Goal: Transaction & Acquisition: Purchase product/service

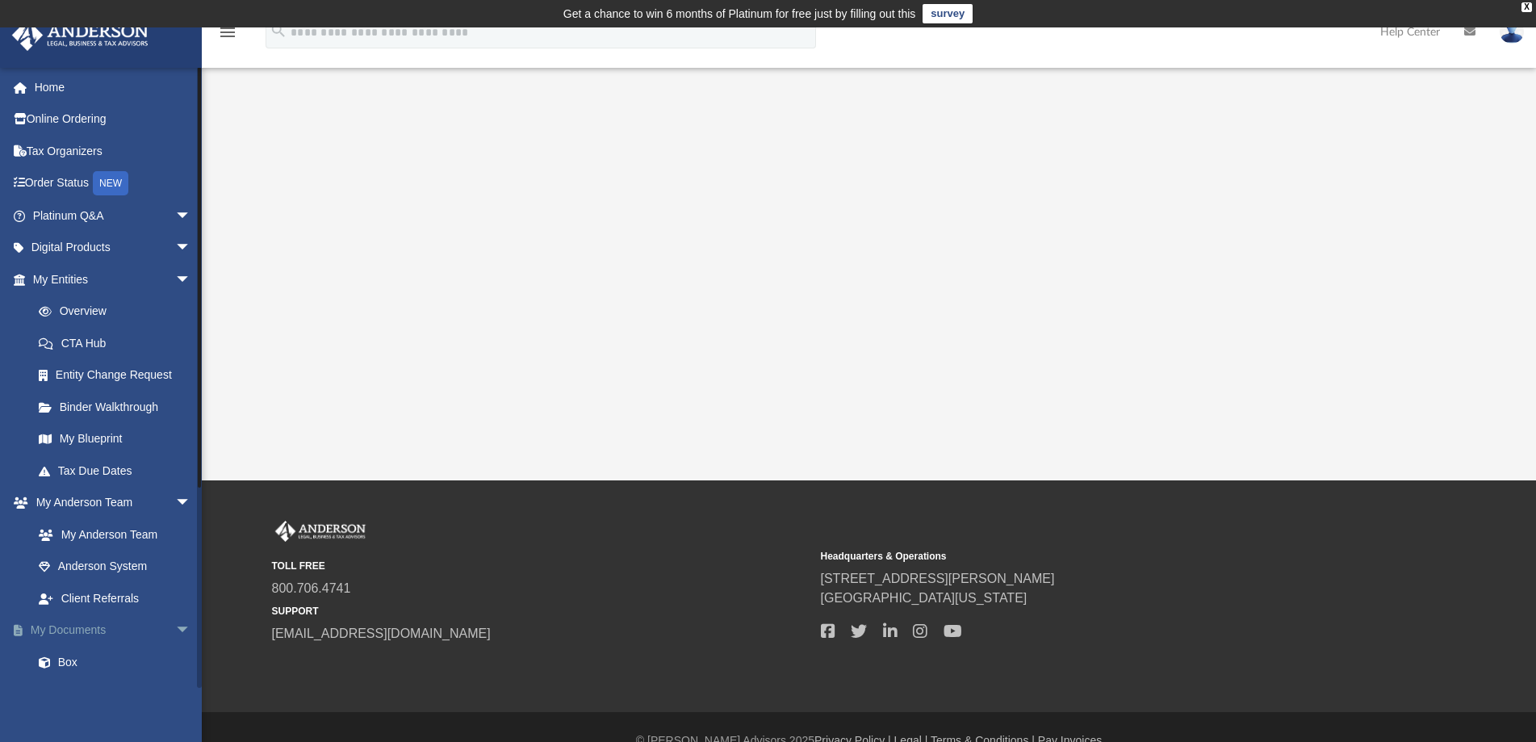
click at [175, 626] on span "arrow_drop_down" at bounding box center [191, 630] width 32 height 33
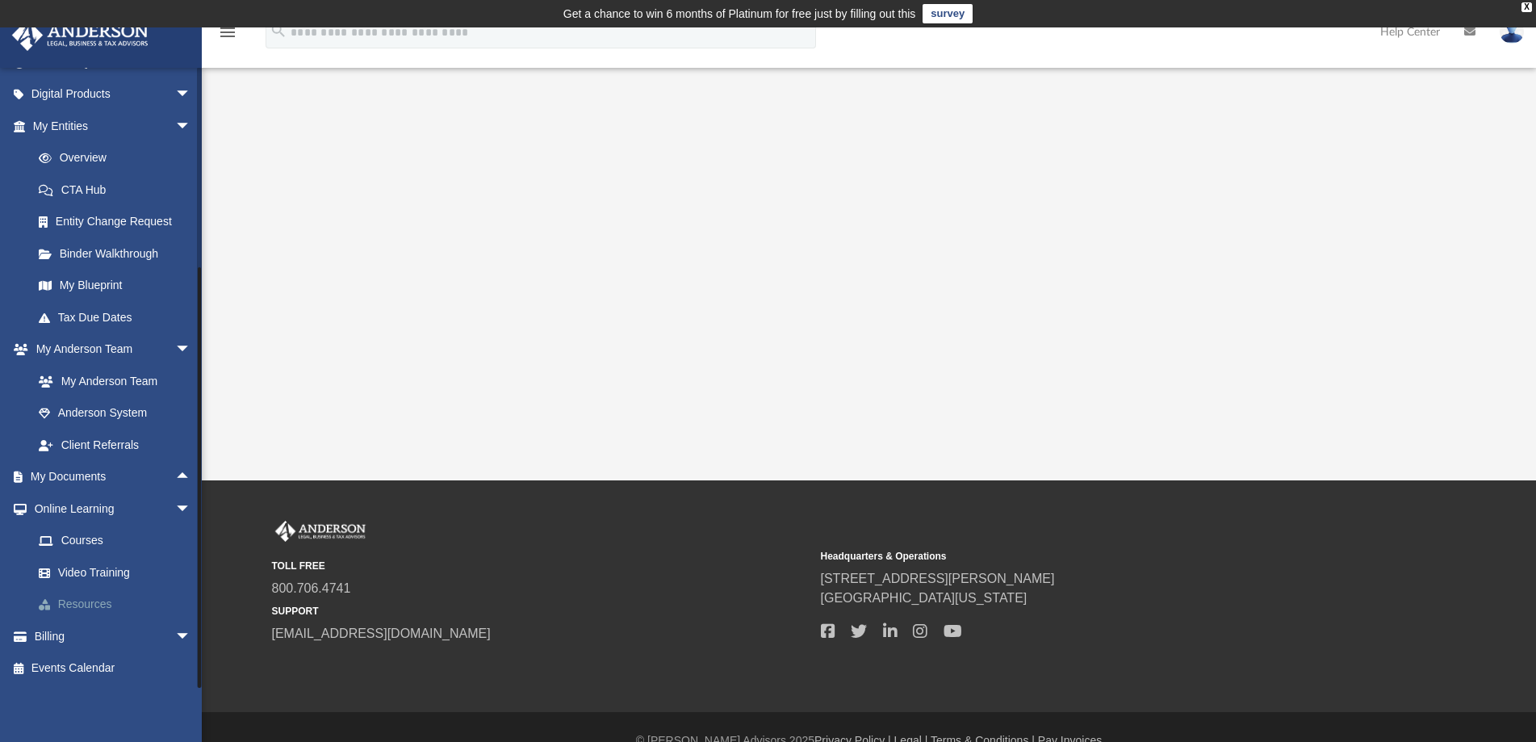
scroll to position [27, 0]
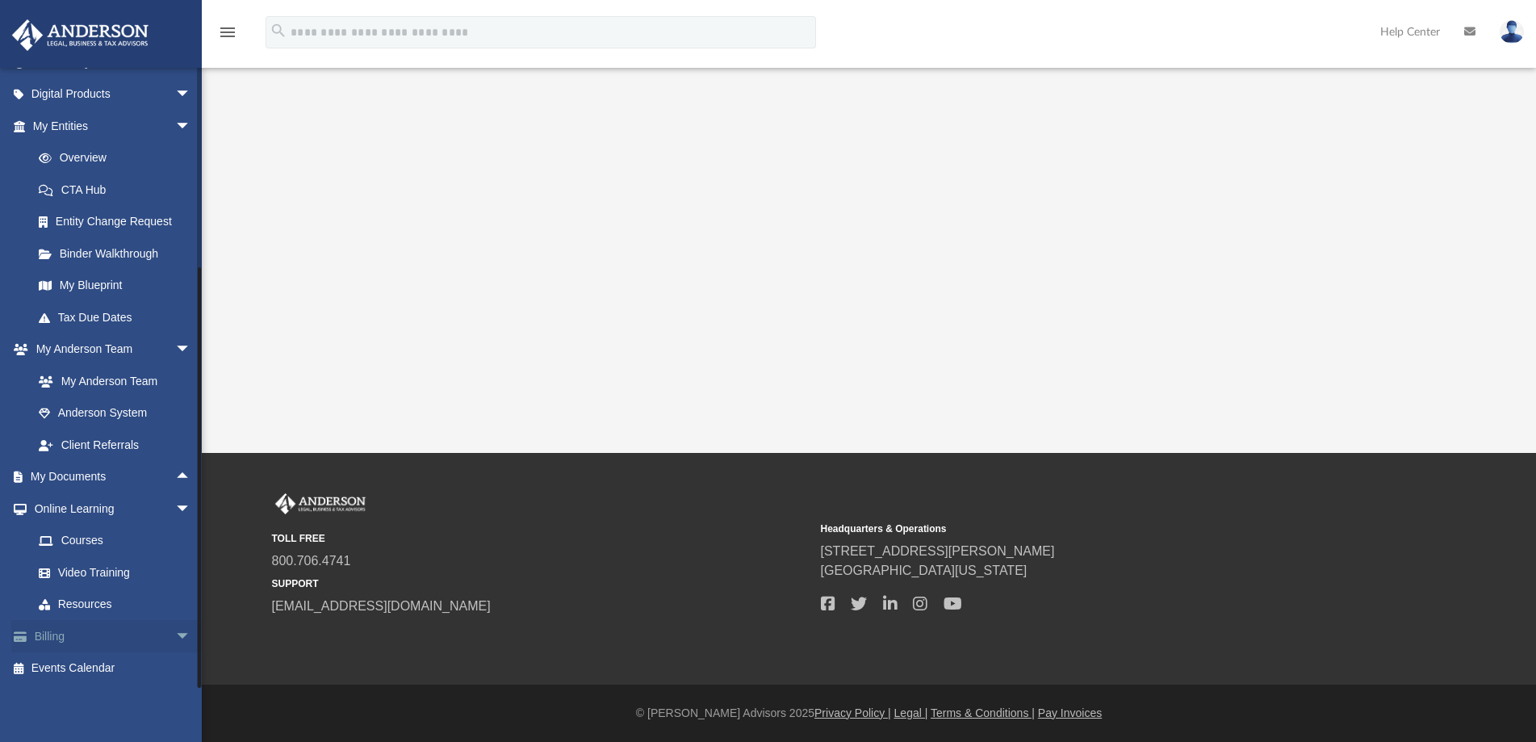
click at [123, 639] on link "Billing arrow_drop_down" at bounding box center [113, 636] width 204 height 32
click at [49, 639] on link "Billing arrow_drop_down" at bounding box center [113, 636] width 204 height 32
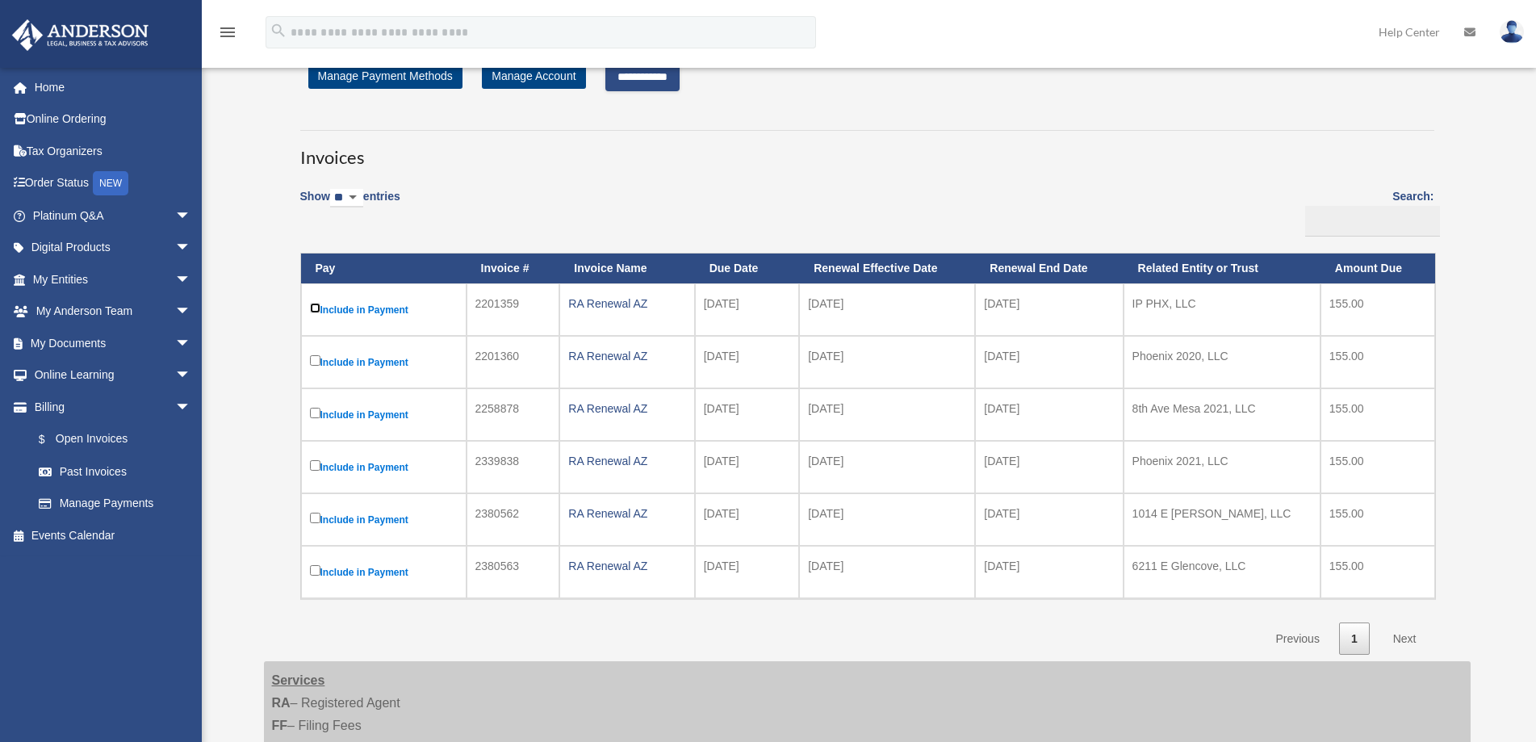
scroll to position [161, 0]
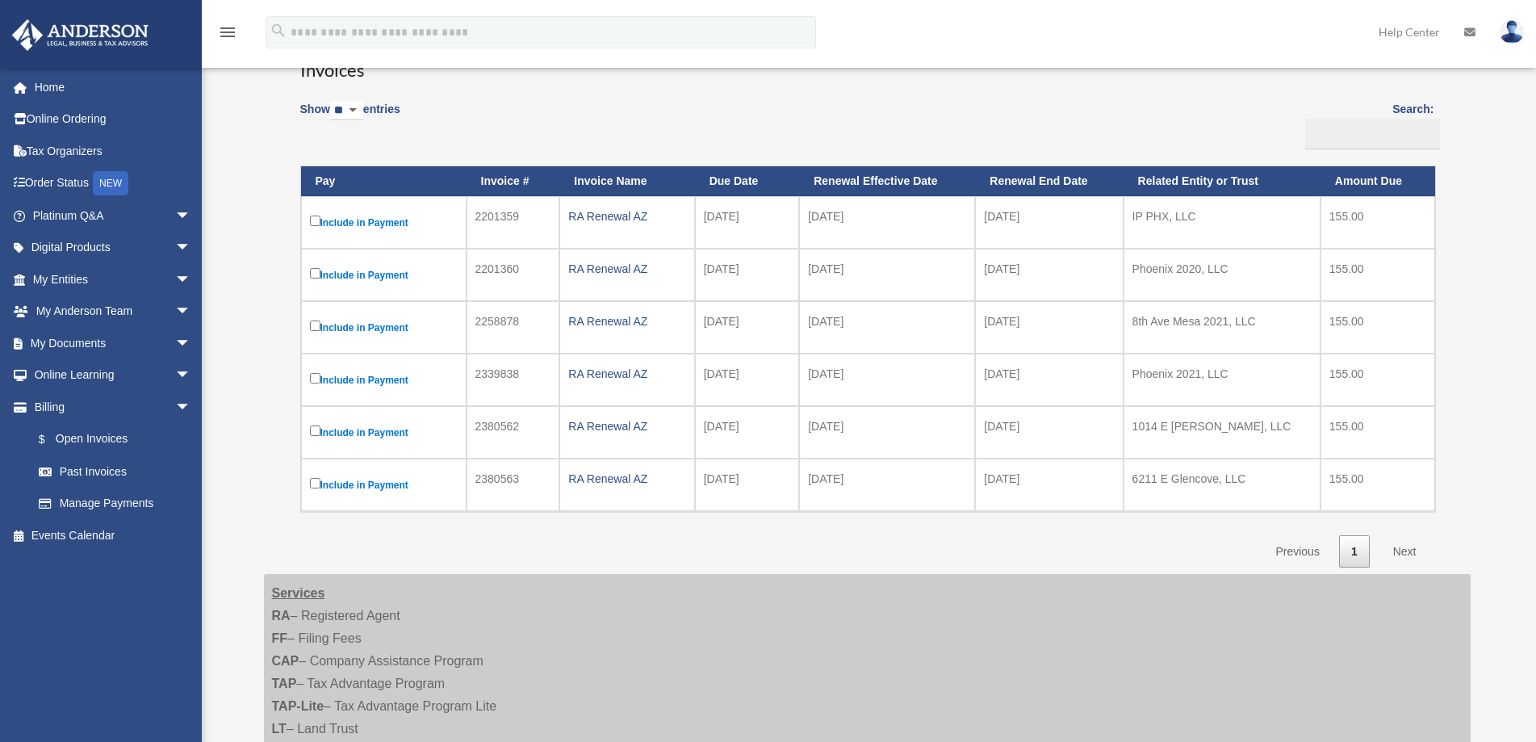
click at [1402, 548] on link "Next" at bounding box center [1405, 551] width 48 height 33
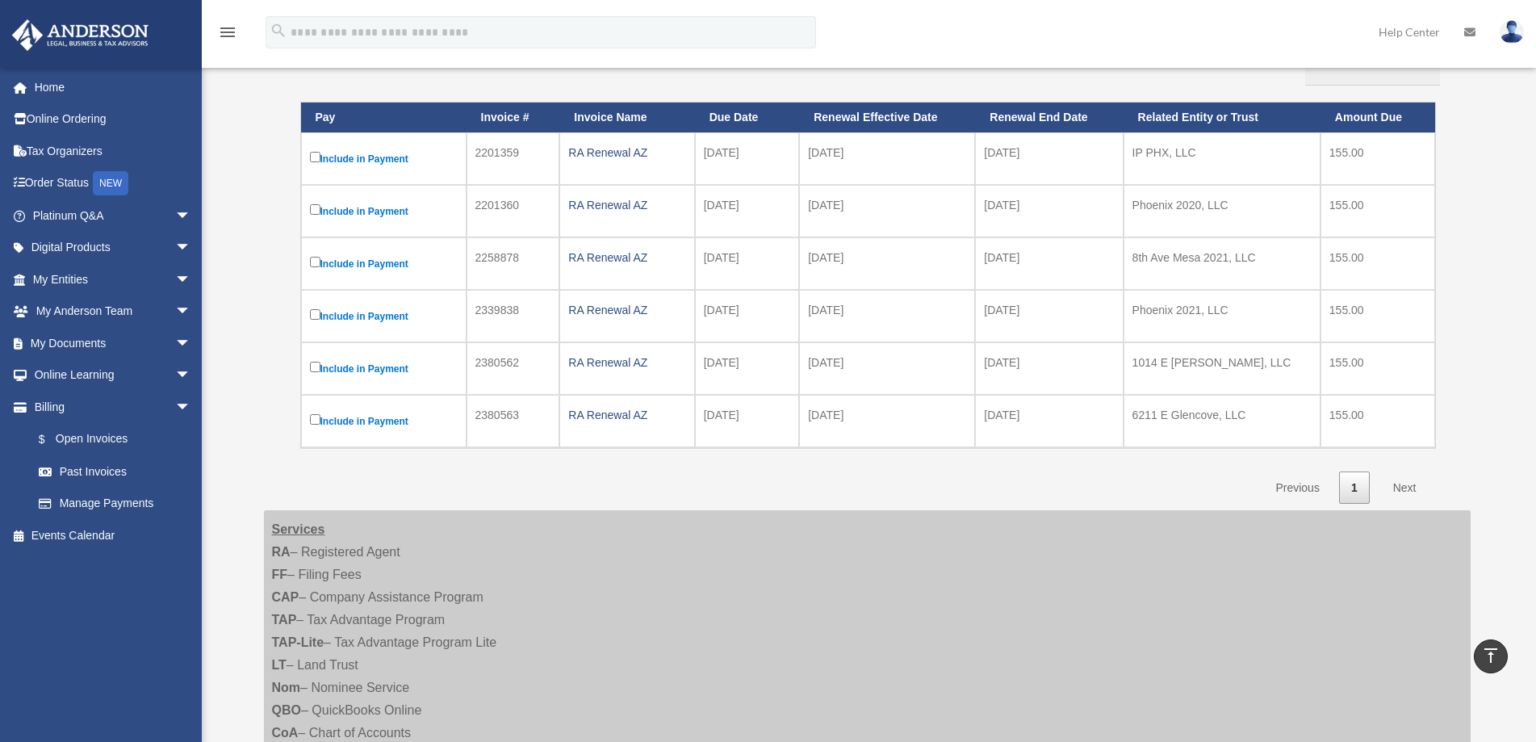
scroll to position [0, 0]
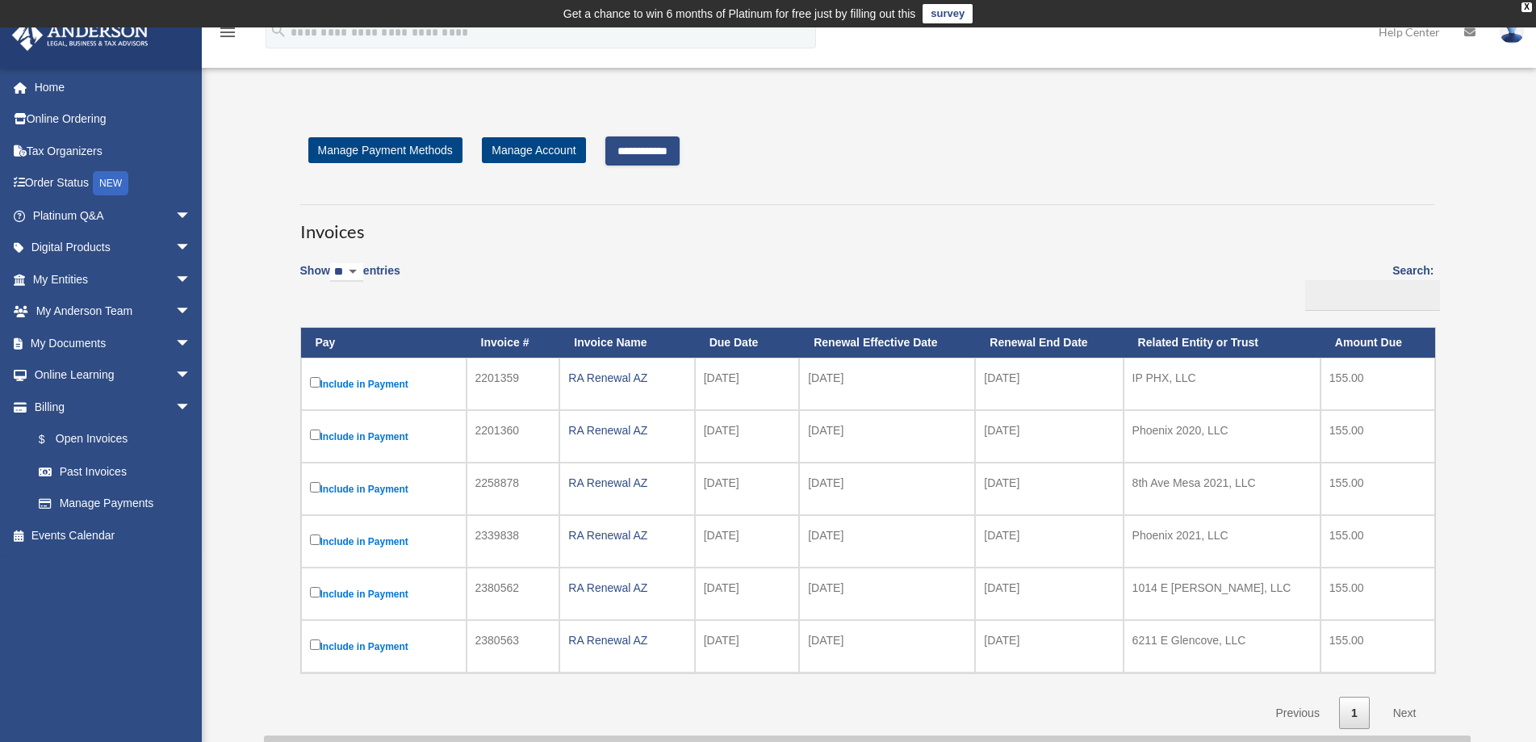
click at [668, 150] on input "**********" at bounding box center [642, 150] width 74 height 29
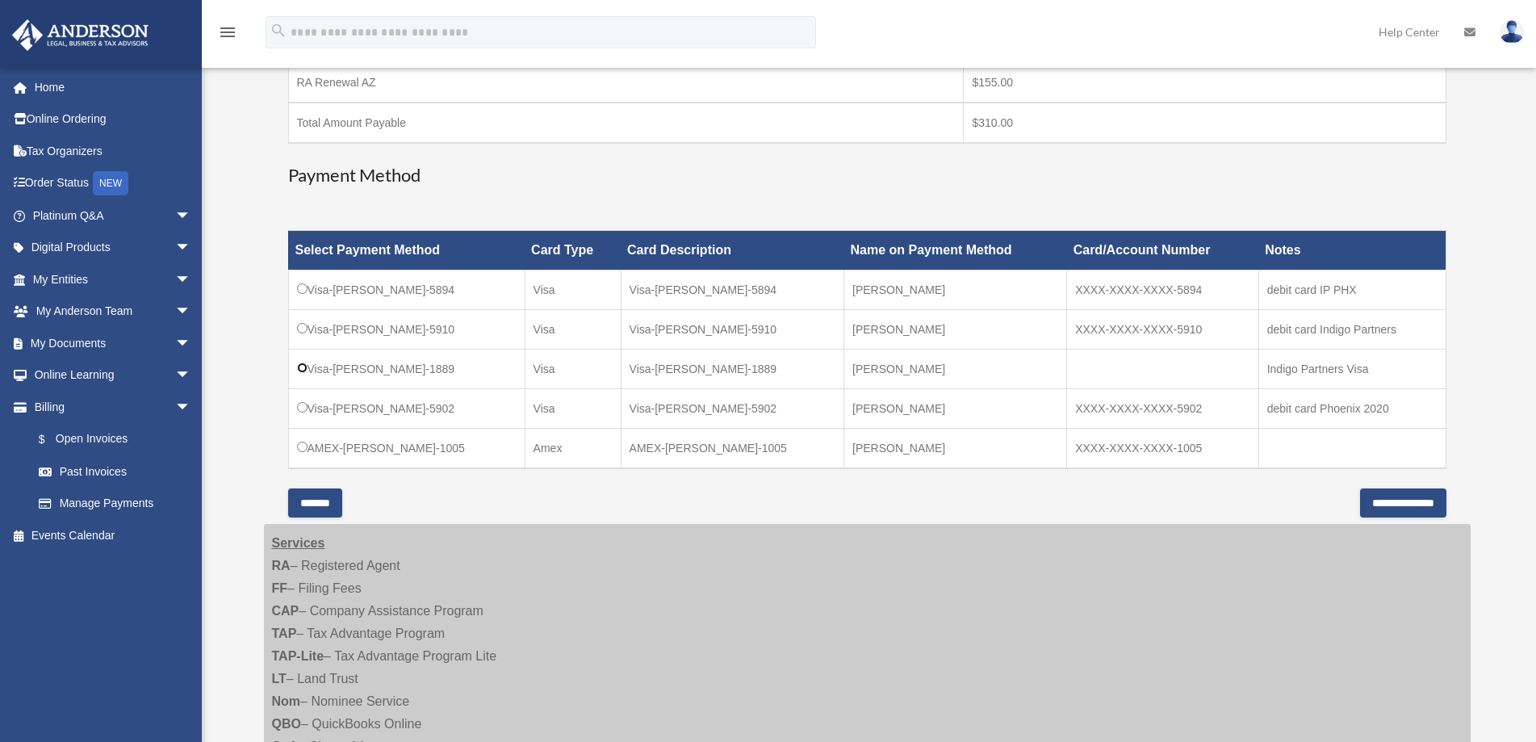
scroll to position [404, 0]
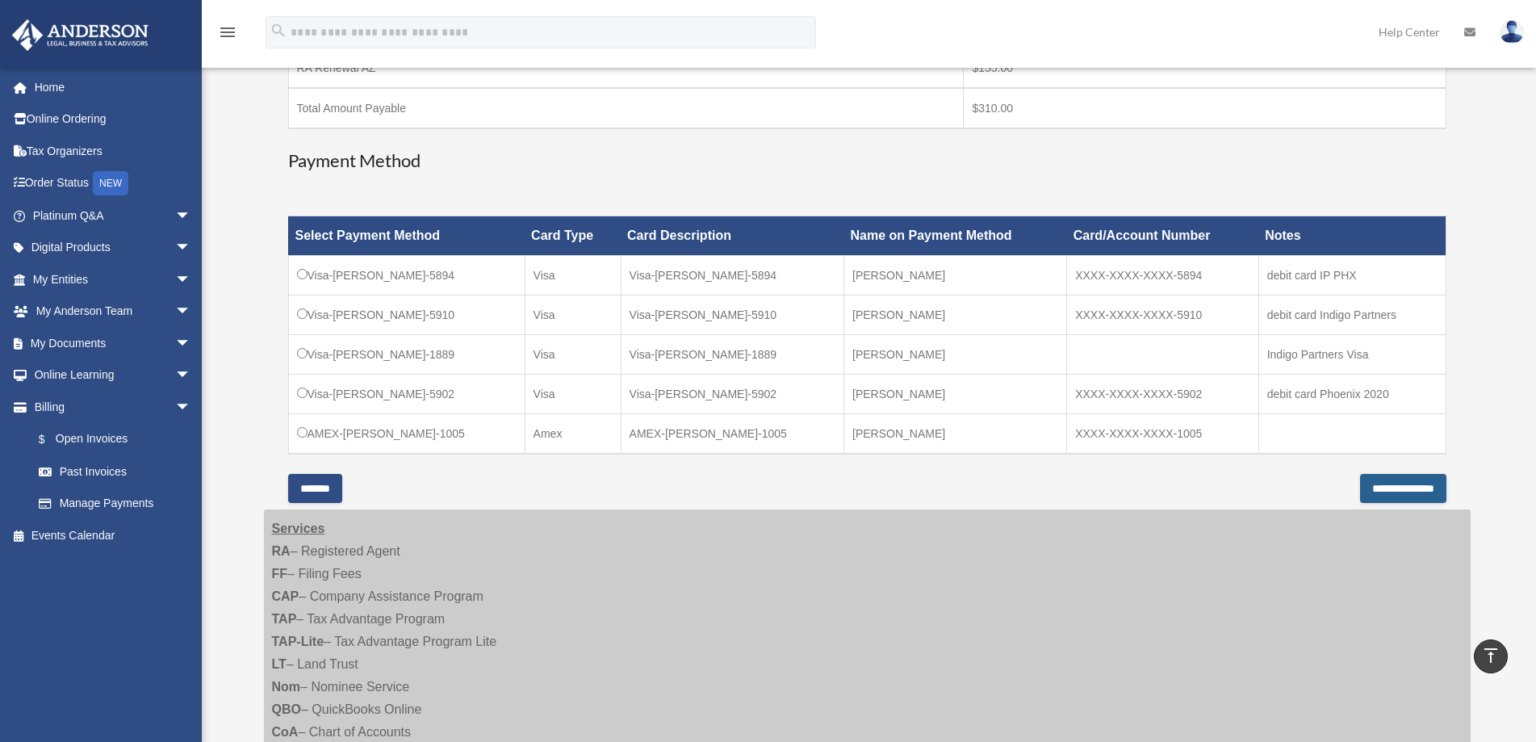
click at [1378, 484] on input "**********" at bounding box center [1403, 488] width 86 height 29
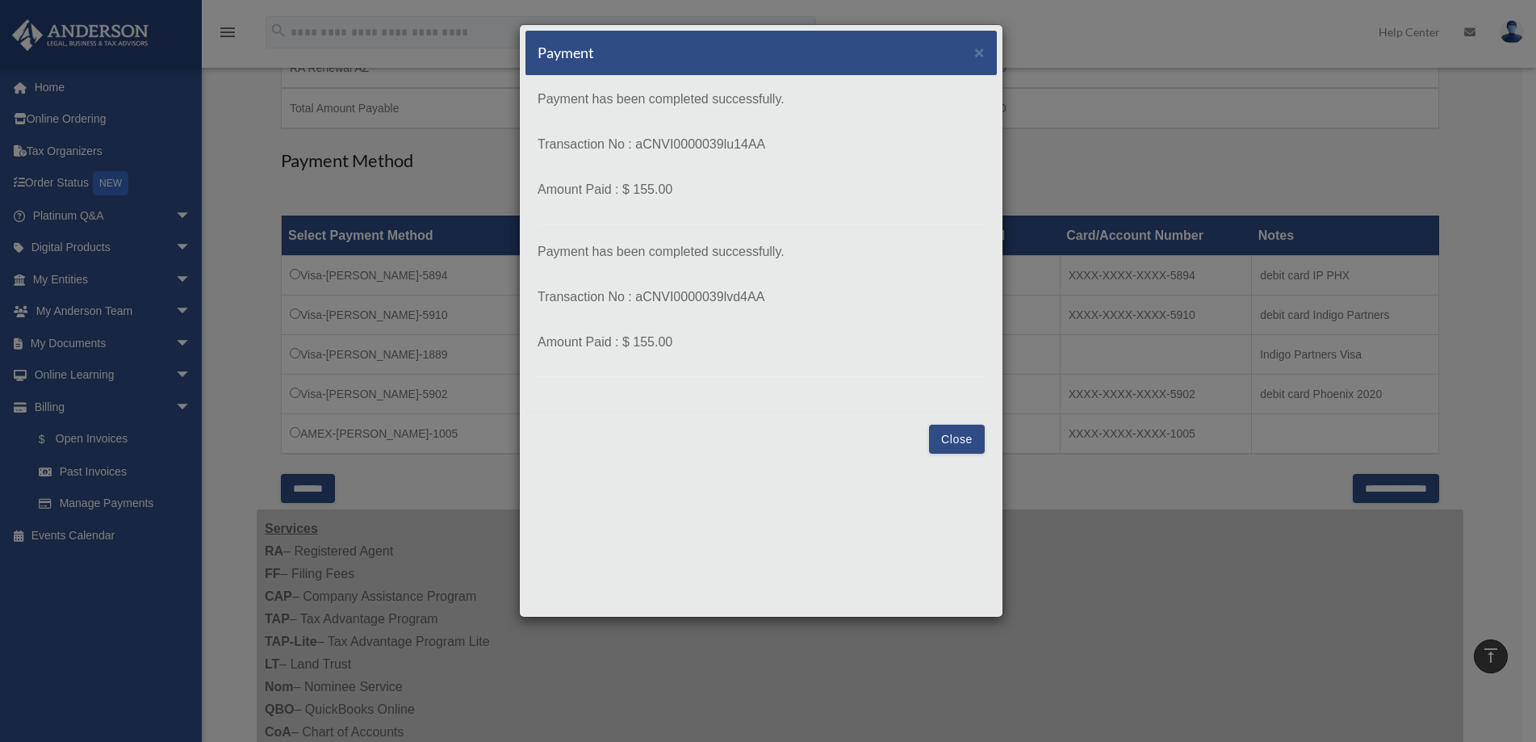
drag, startPoint x: 959, startPoint y: 441, endPoint x: 666, endPoint y: 314, distance: 319.3
click at [959, 441] on button "Close" at bounding box center [957, 439] width 56 height 29
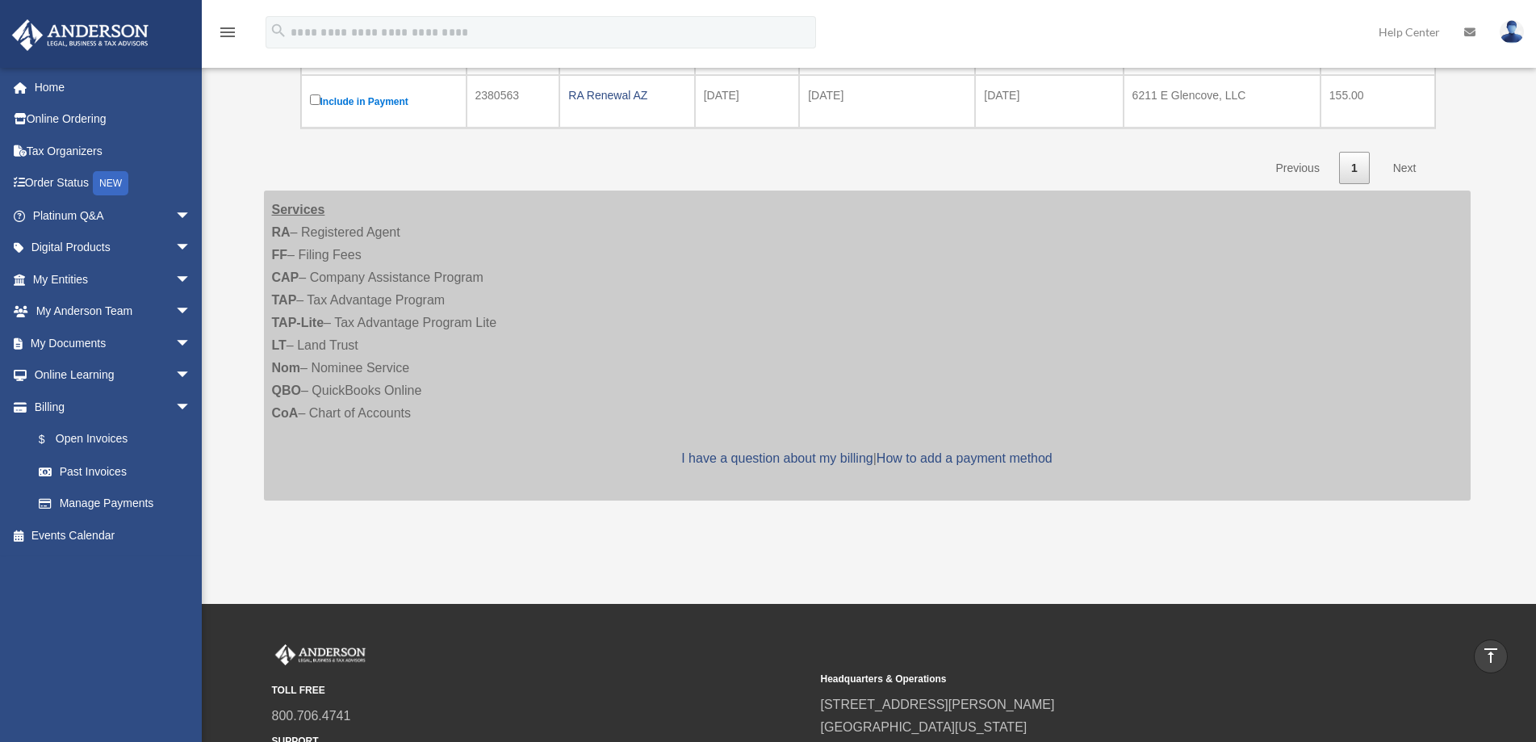
scroll to position [431, 0]
